Goal: Information Seeking & Learning: Learn about a topic

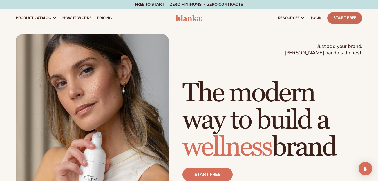
click at [351, 18] on link "Start Free" at bounding box center [345, 18] width 35 height 12
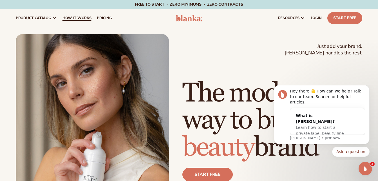
click at [74, 20] on span "How It Works" at bounding box center [77, 18] width 29 height 5
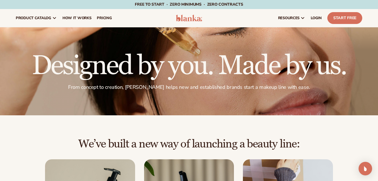
click at [364, 39] on div at bounding box center [189, 71] width 378 height 88
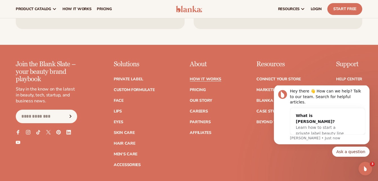
scroll to position [1218, 0]
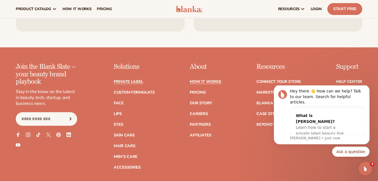
click at [120, 80] on link "Private label" at bounding box center [128, 82] width 29 height 4
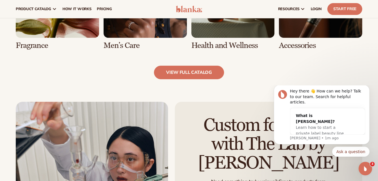
scroll to position [561, 0]
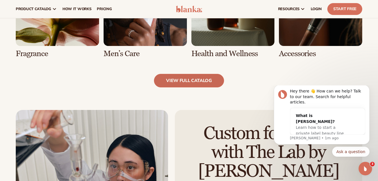
click at [186, 83] on link "view full catalog" at bounding box center [189, 81] width 70 height 14
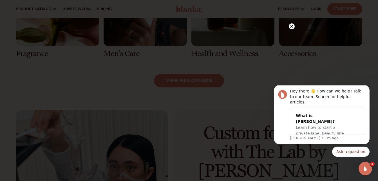
click at [293, 26] on circle at bounding box center [292, 26] width 6 height 6
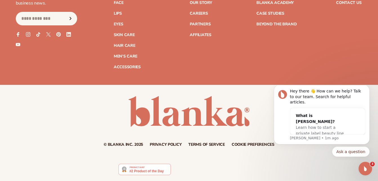
scroll to position [1040, 0]
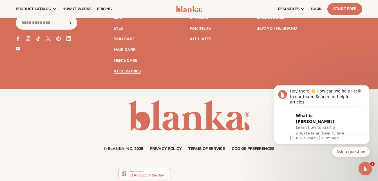
click at [123, 71] on link "Accessories" at bounding box center [127, 71] width 27 height 4
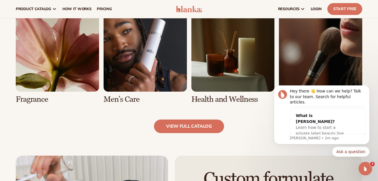
scroll to position [511, 0]
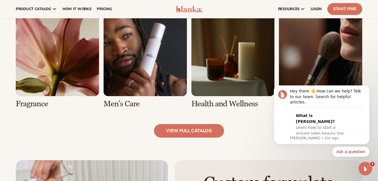
click at [227, 81] on link "7 / 8" at bounding box center [233, 60] width 83 height 95
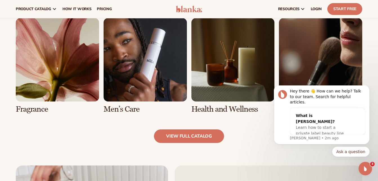
scroll to position [477, 0]
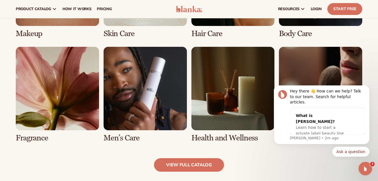
drag, startPoint x: 379, startPoint y: 24, endPoint x: 106, endPoint y: 4, distance: 273.3
click at [146, 106] on link "6 / 8" at bounding box center [145, 94] width 83 height 95
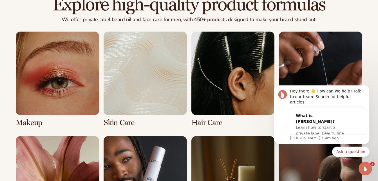
scroll to position [472, 0]
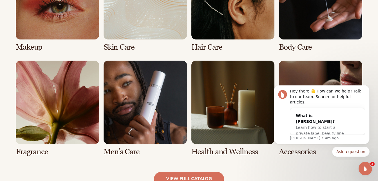
click at [67, 121] on link "5 / 8" at bounding box center [57, 108] width 83 height 95
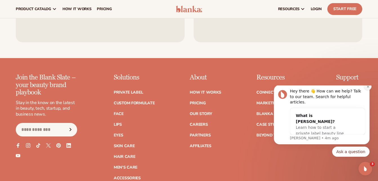
click at [368, 88] on icon "Dismiss notification" at bounding box center [368, 86] width 3 height 3
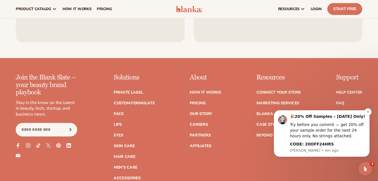
click at [313, 131] on div "Try before you commit — get 20% off your sample order for the next 24 hours onl…" at bounding box center [327, 130] width 75 height 17
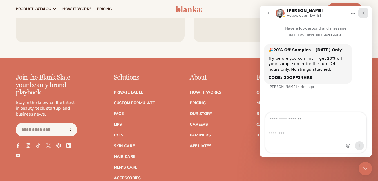
click at [364, 14] on icon "Close" at bounding box center [363, 13] width 3 height 3
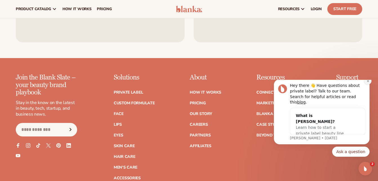
click at [368, 83] on icon "Dismiss notification" at bounding box center [368, 80] width 3 height 3
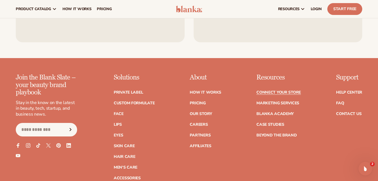
click at [285, 90] on link "Connect your store" at bounding box center [279, 92] width 44 height 4
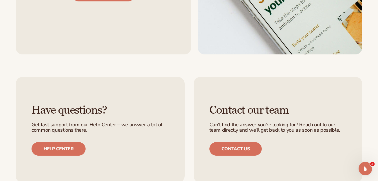
scroll to position [556, 0]
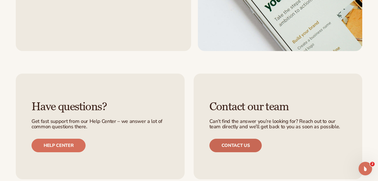
click at [242, 143] on link "Contact us" at bounding box center [236, 146] width 53 height 14
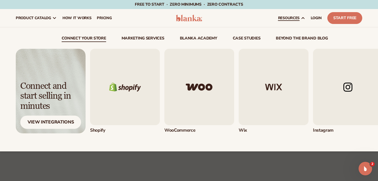
click at [348, 113] on img "4 / 5" at bounding box center [348, 87] width 70 height 76
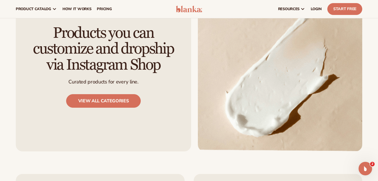
scroll to position [752, 0]
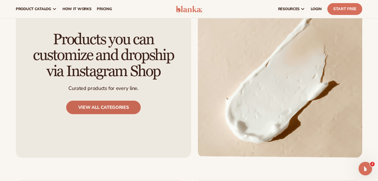
click at [85, 107] on link "View all categories" at bounding box center [103, 108] width 75 height 14
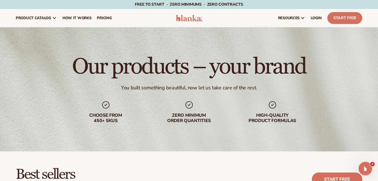
click at [351, 77] on div "Our products – your brand You built something beautiful, now let us take care o…" at bounding box center [189, 89] width 378 height 124
